Goal: Transaction & Acquisition: Purchase product/service

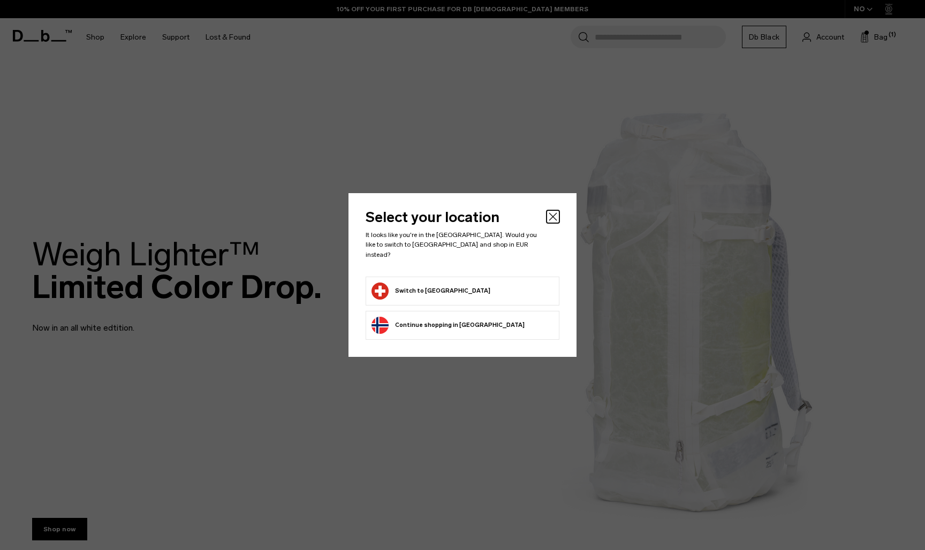
click at [452, 284] on button "Switch to [GEOGRAPHIC_DATA]" at bounding box center [431, 291] width 119 height 17
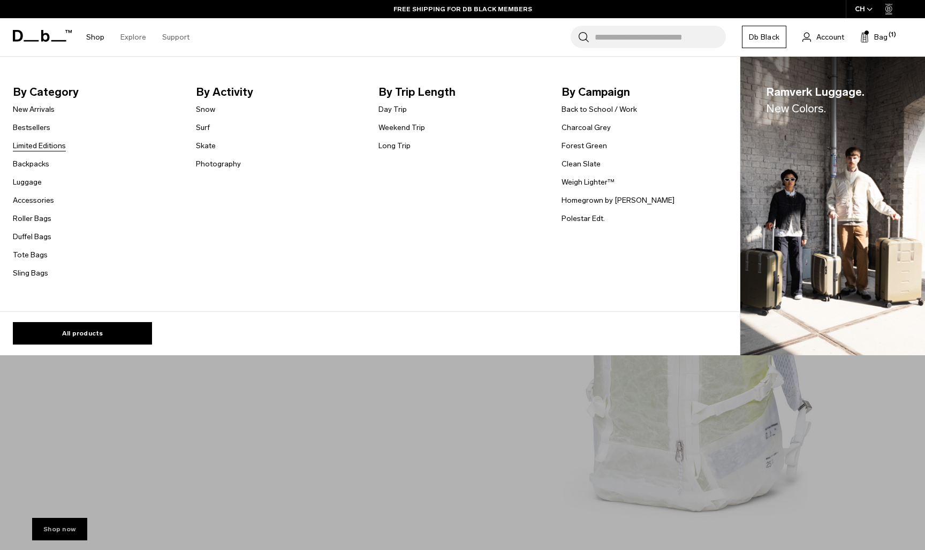
click at [43, 143] on link "Limited Editions" at bounding box center [39, 145] width 53 height 11
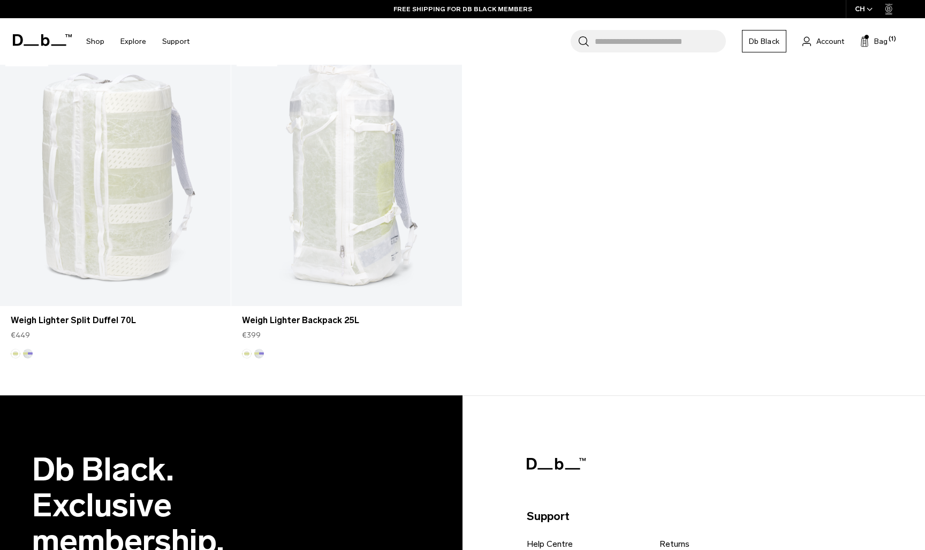
scroll to position [1950, 0]
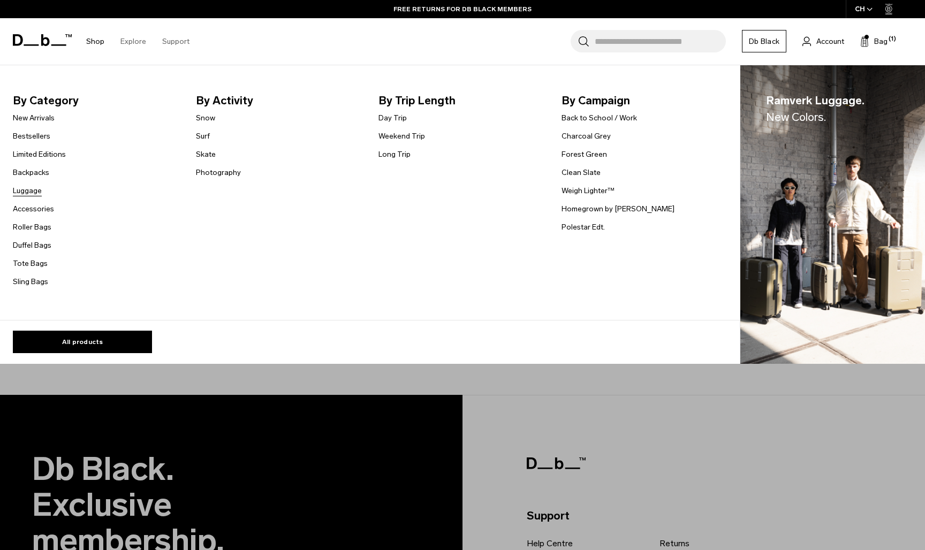
click at [38, 193] on link "Luggage" at bounding box center [27, 190] width 29 height 11
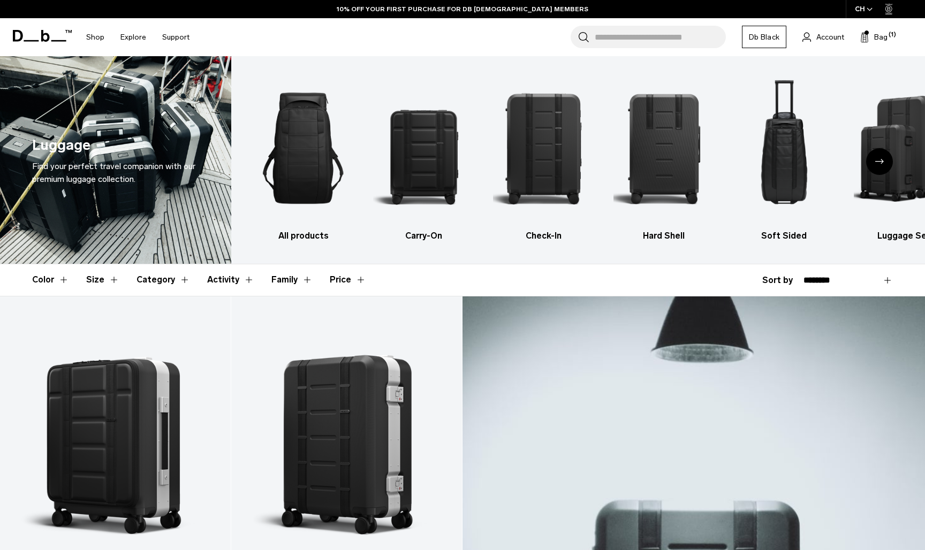
click at [785, 168] on img "5 / 6" at bounding box center [785, 148] width 102 height 152
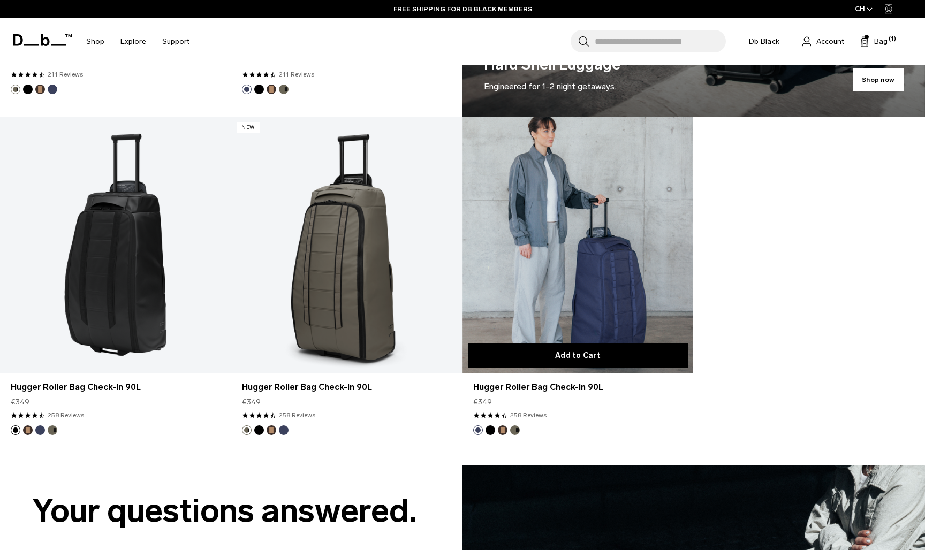
scroll to position [866, 0]
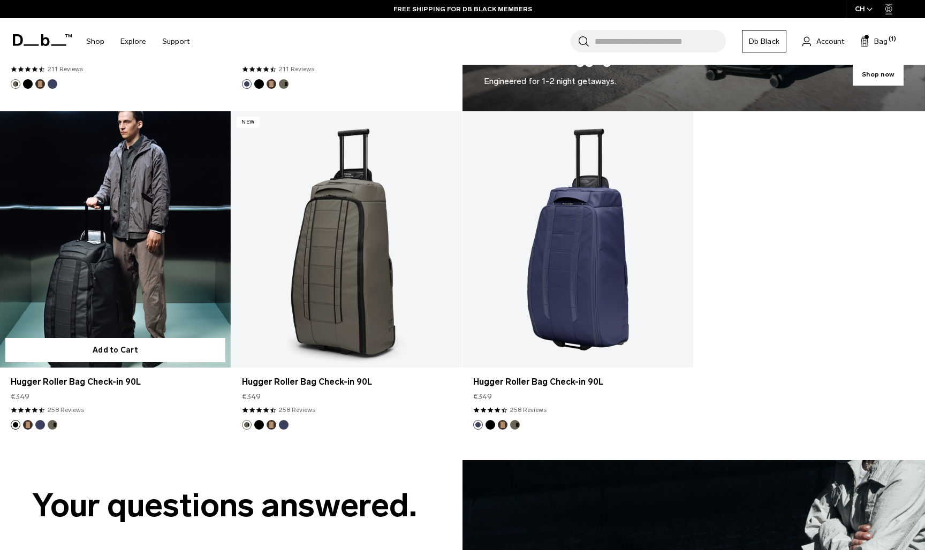
click at [103, 277] on link "Hugger Roller Bag Check-in 90L" at bounding box center [115, 239] width 231 height 256
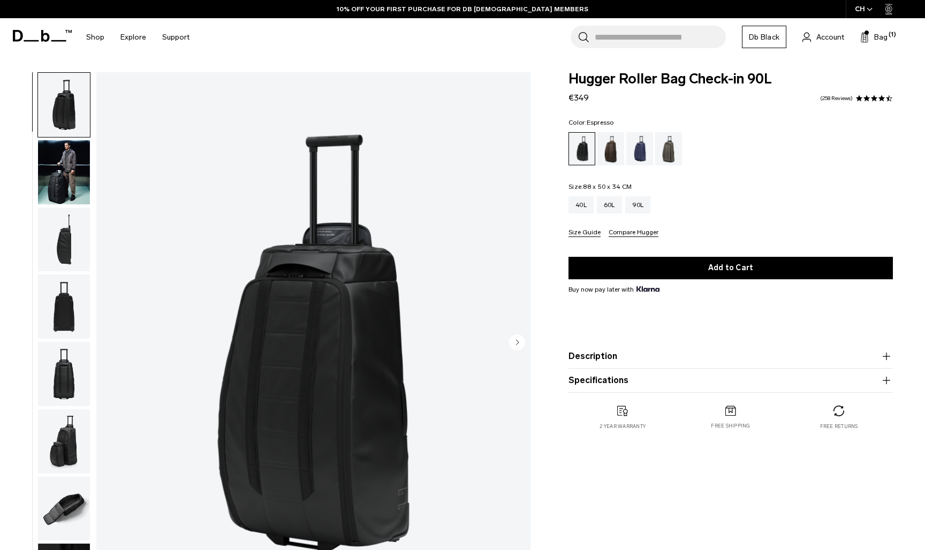
click at [614, 153] on div "Espresso" at bounding box center [611, 148] width 27 height 33
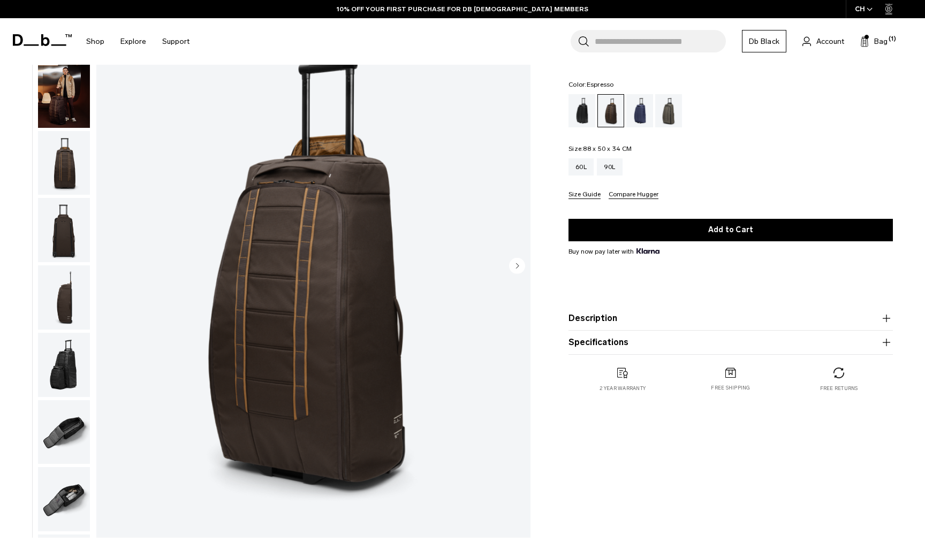
scroll to position [86, 0]
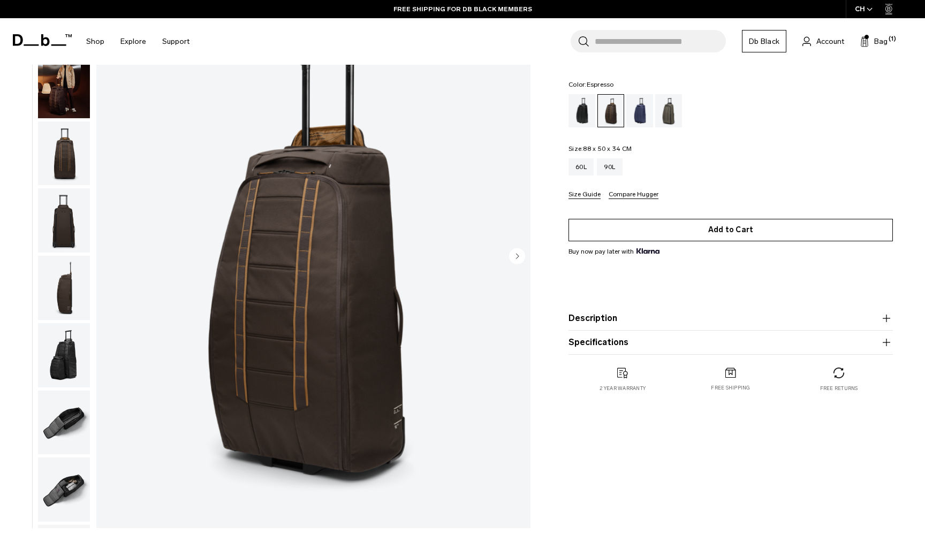
click at [729, 236] on button "Add to Cart" at bounding box center [731, 230] width 324 height 22
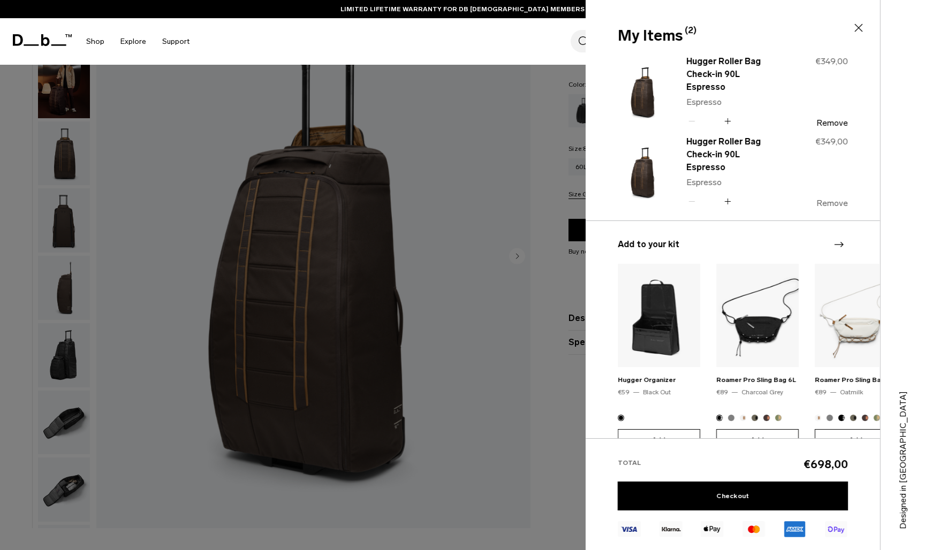
click at [826, 199] on button "Remove" at bounding box center [833, 204] width 32 height 10
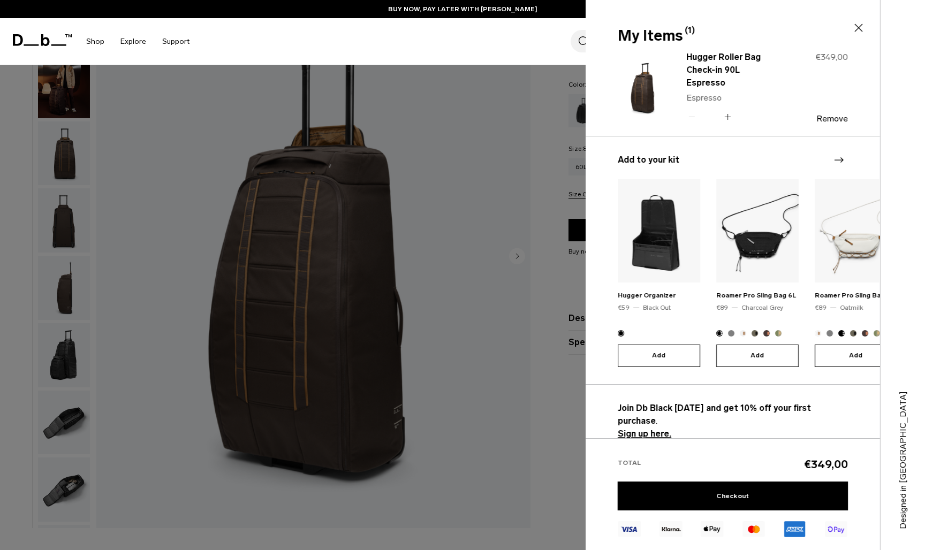
scroll to position [4, 0]
click at [837, 160] on icon "Next slide" at bounding box center [839, 160] width 13 height 13
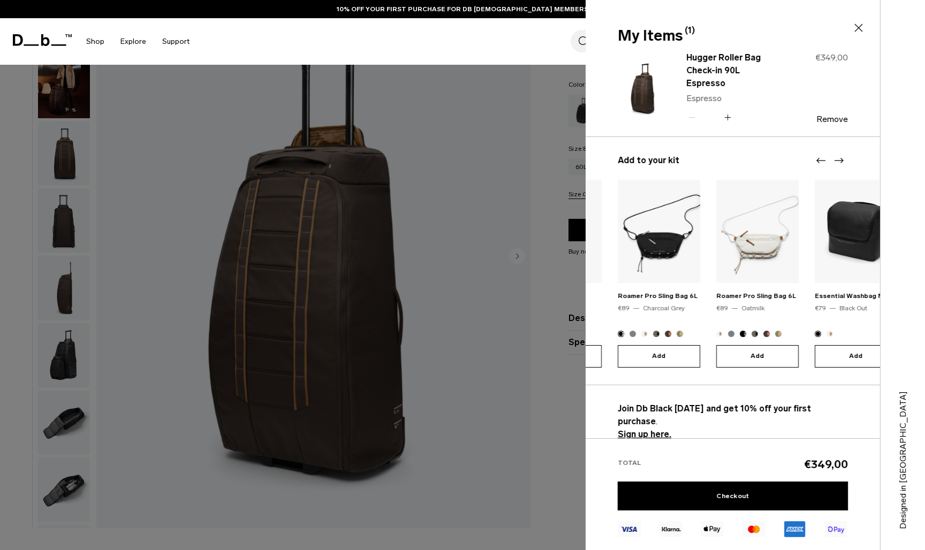
click at [837, 160] on icon "Next slide" at bounding box center [839, 160] width 13 height 13
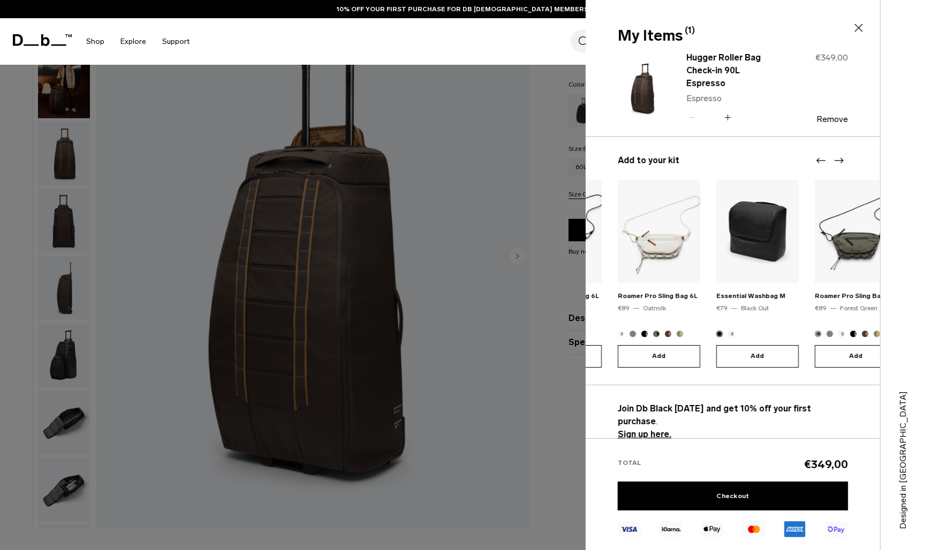
click at [837, 160] on icon "Next slide" at bounding box center [839, 160] width 13 height 13
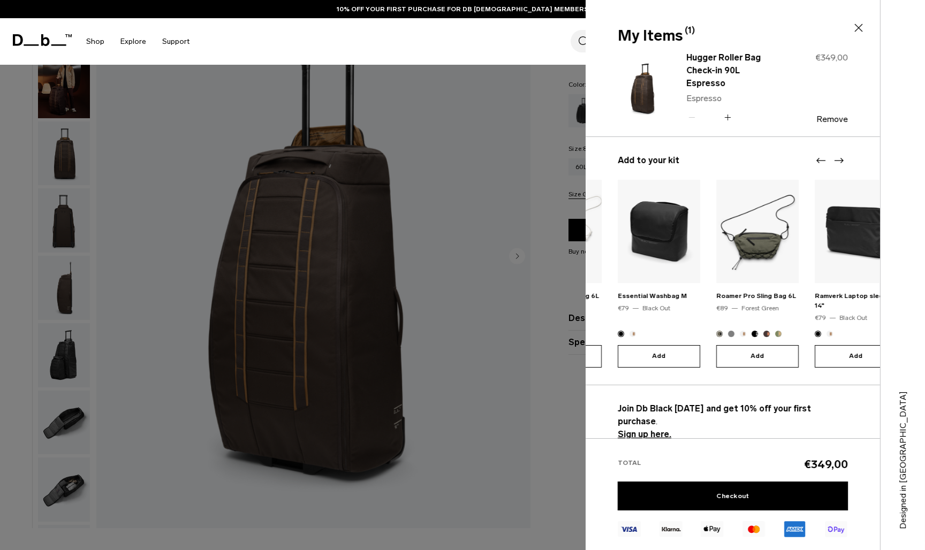
click at [837, 160] on icon "Next slide" at bounding box center [839, 160] width 13 height 13
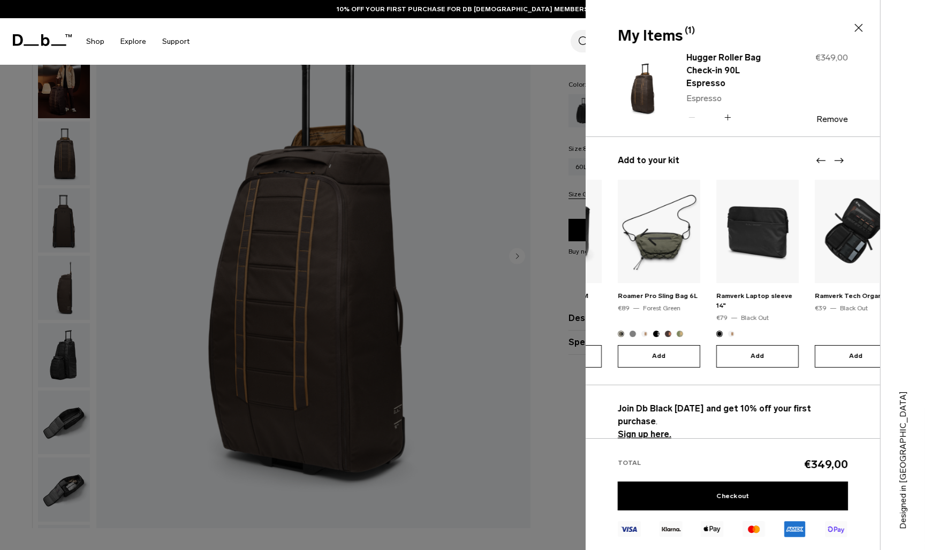
click at [837, 160] on icon "Next slide" at bounding box center [839, 160] width 13 height 13
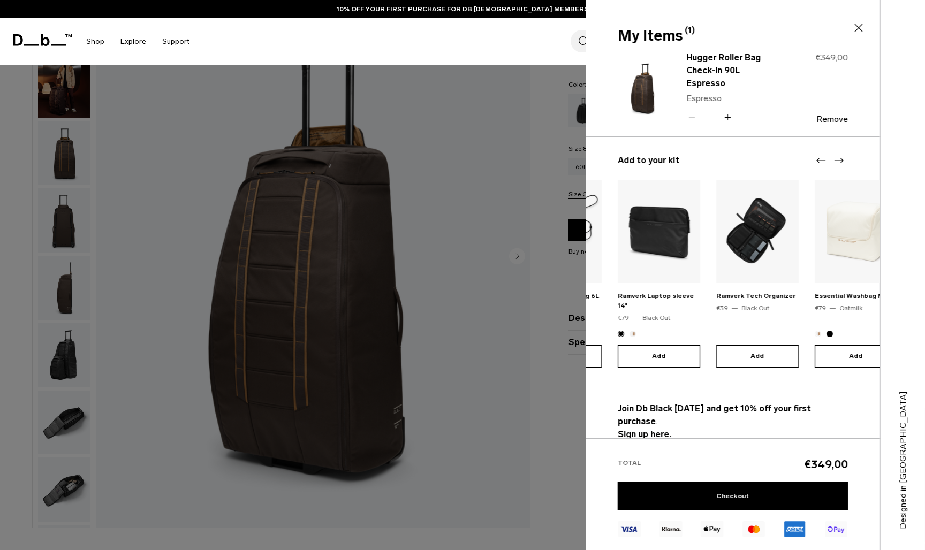
click at [837, 160] on icon "Next slide" at bounding box center [839, 160] width 13 height 13
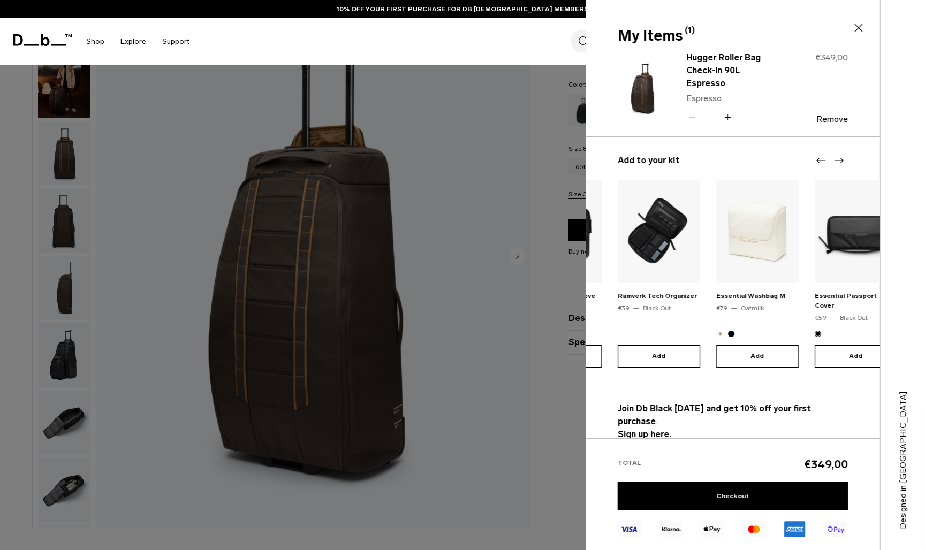
click at [837, 160] on icon "Next slide" at bounding box center [839, 160] width 13 height 13
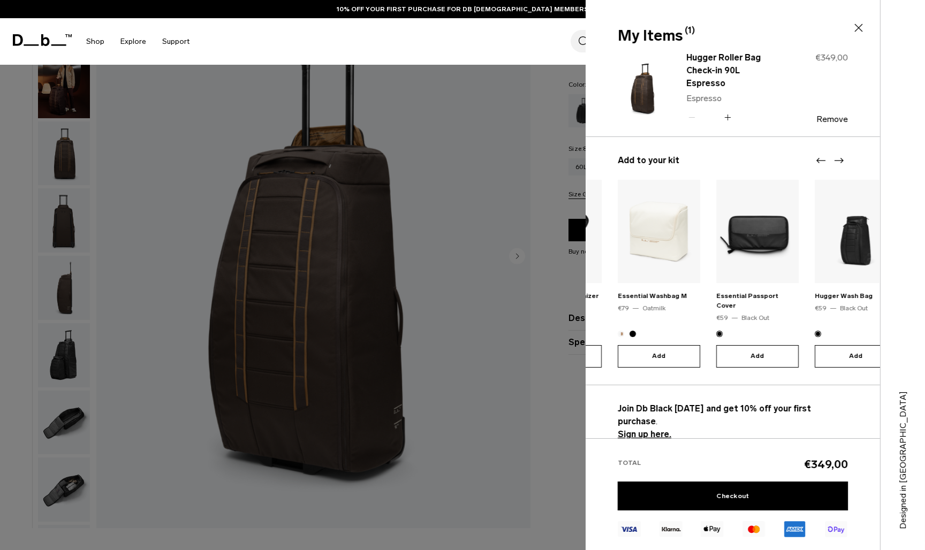
click at [837, 160] on icon "Next slide" at bounding box center [839, 160] width 13 height 13
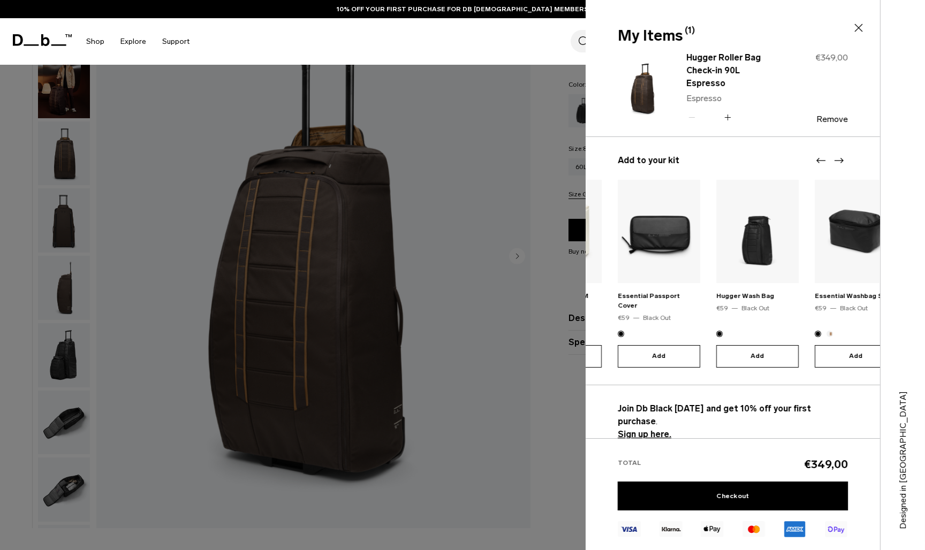
click at [837, 160] on icon "Next slide" at bounding box center [839, 160] width 13 height 13
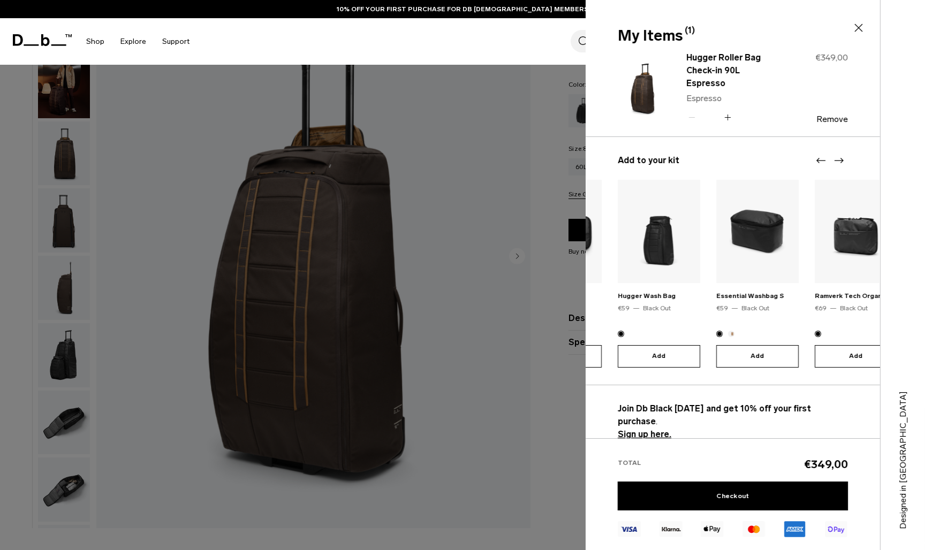
click at [837, 160] on icon "Next slide" at bounding box center [839, 160] width 13 height 13
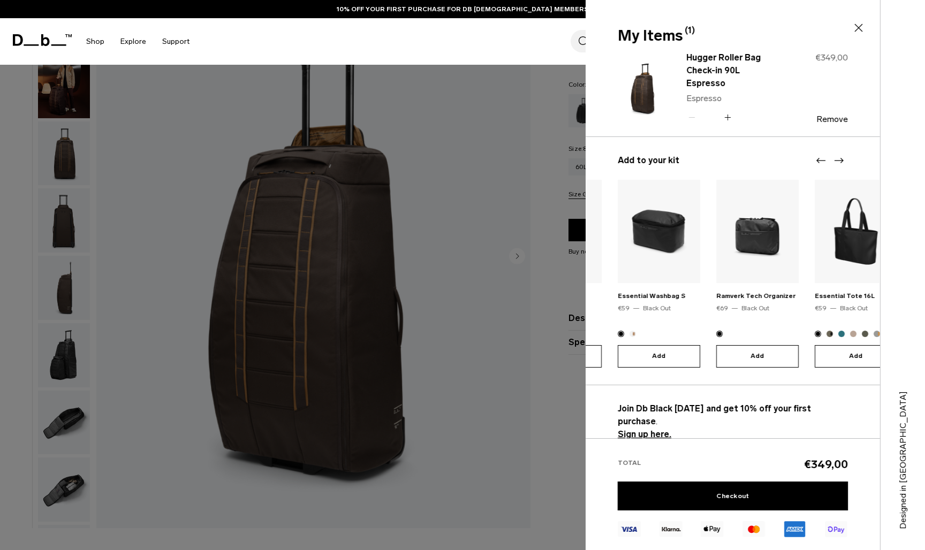
click at [837, 160] on icon "Next slide" at bounding box center [839, 160] width 13 height 13
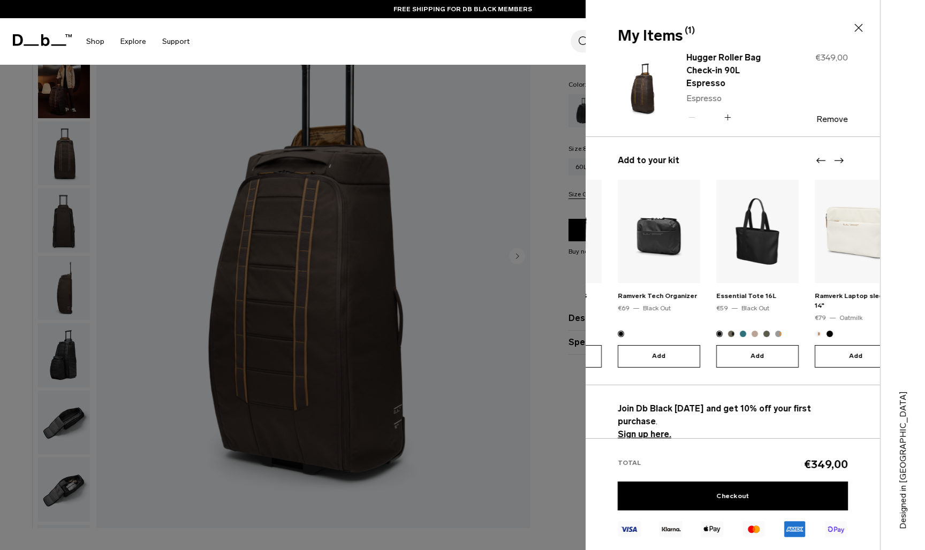
click at [837, 160] on icon "Next slide" at bounding box center [839, 160] width 13 height 13
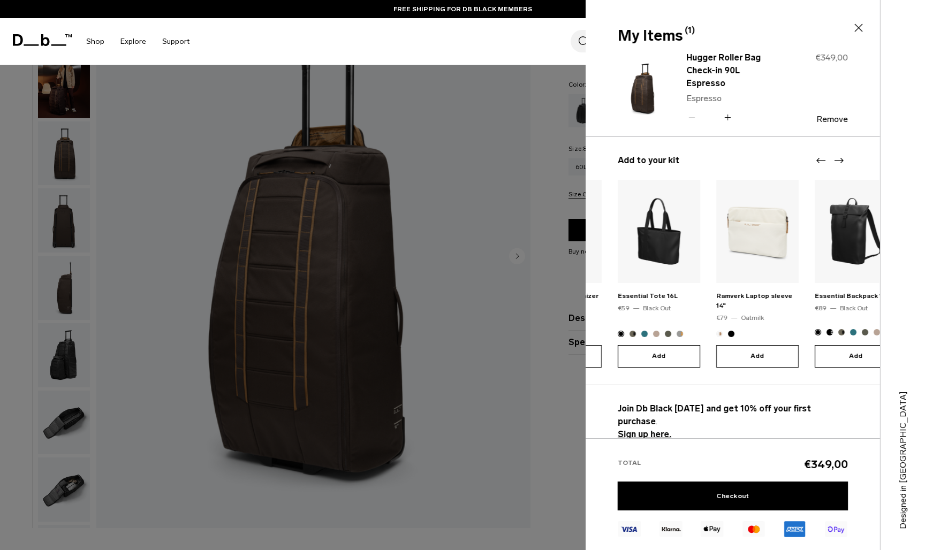
click at [837, 160] on icon "Next slide" at bounding box center [839, 160] width 13 height 13
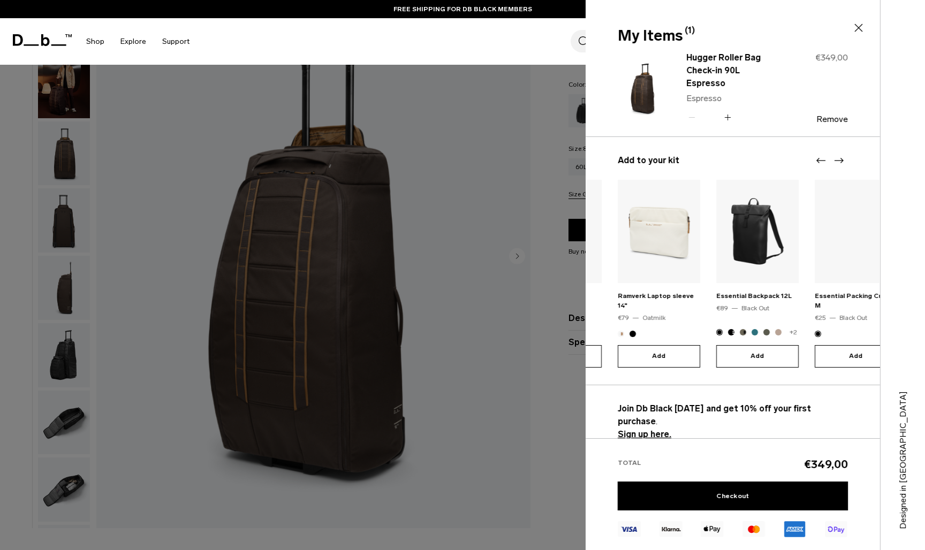
click at [837, 160] on icon "Next slide" at bounding box center [839, 160] width 13 height 13
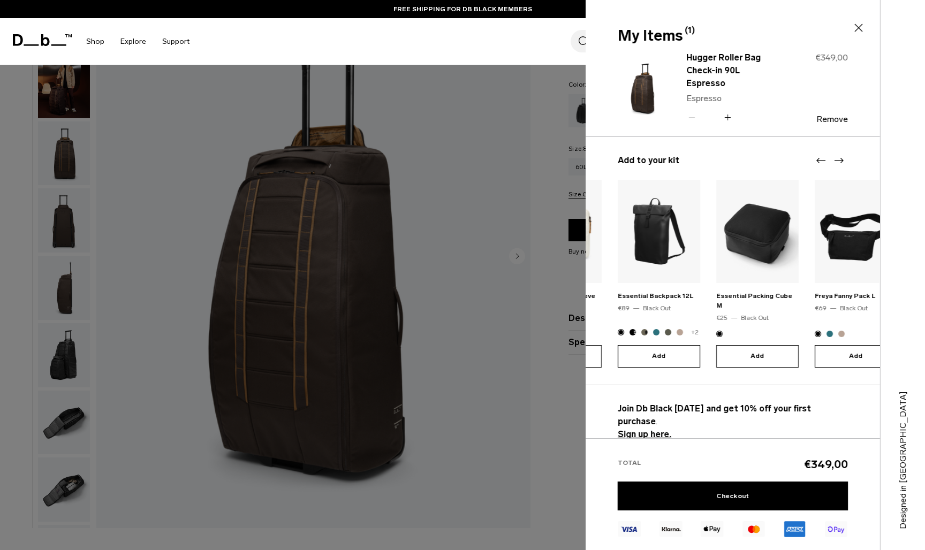
click at [837, 159] on icon "Next slide" at bounding box center [839, 160] width 13 height 13
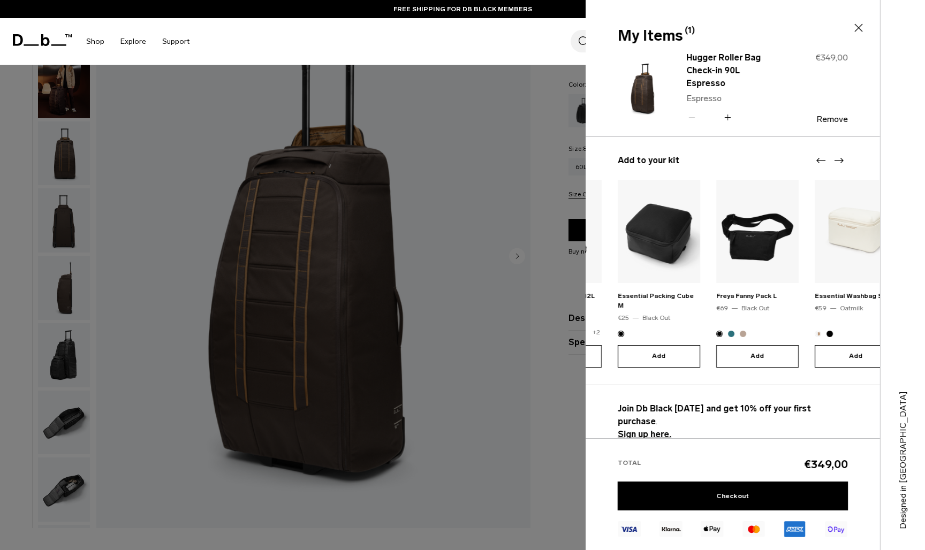
click at [837, 159] on icon "Next slide" at bounding box center [839, 160] width 13 height 13
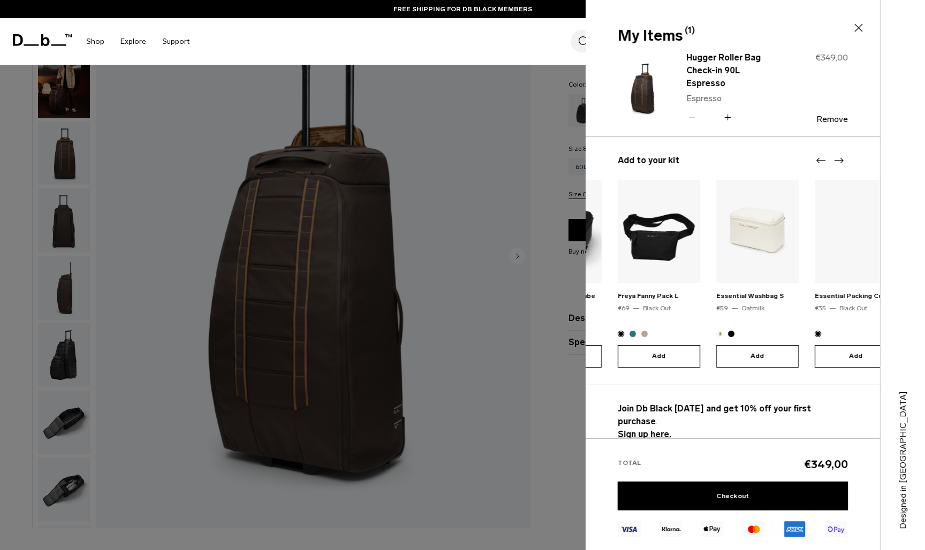
click at [837, 159] on icon "Next slide" at bounding box center [839, 160] width 13 height 13
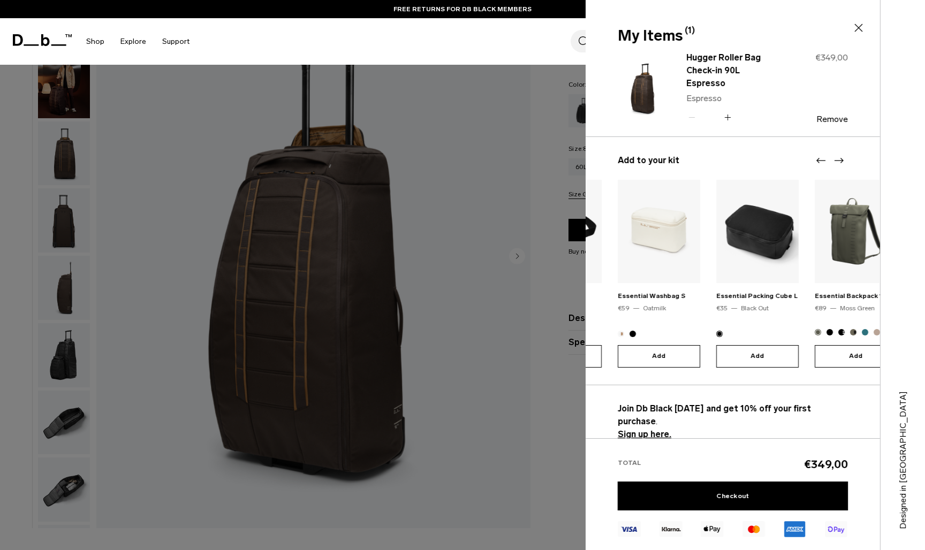
click at [764, 354] on button "Add" at bounding box center [757, 356] width 82 height 22
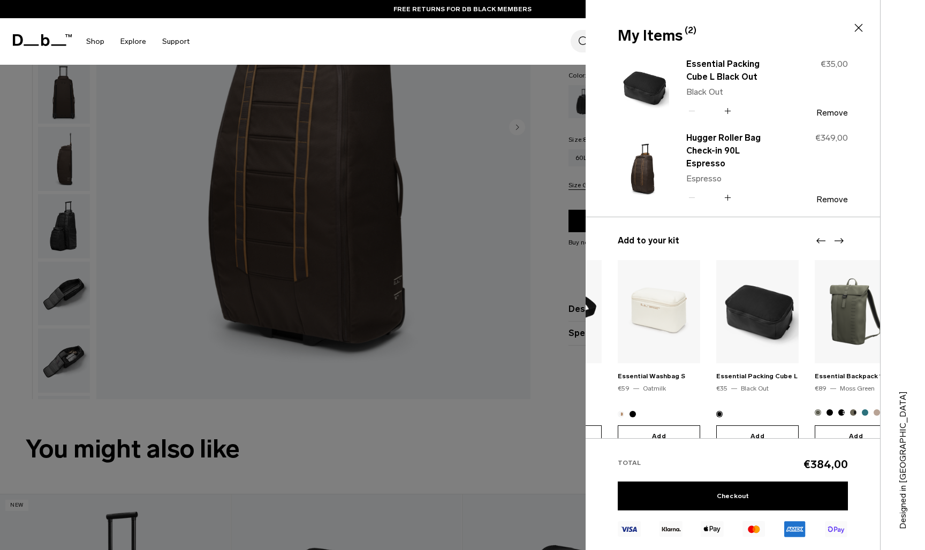
scroll to position [230, 0]
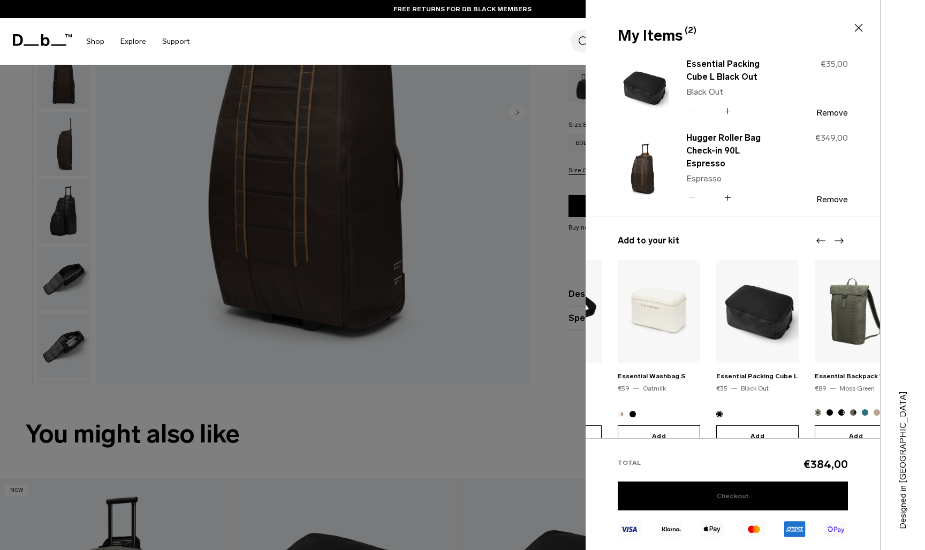
click at [756, 493] on link "Checkout" at bounding box center [733, 496] width 230 height 29
